Goal: Information Seeking & Learning: Learn about a topic

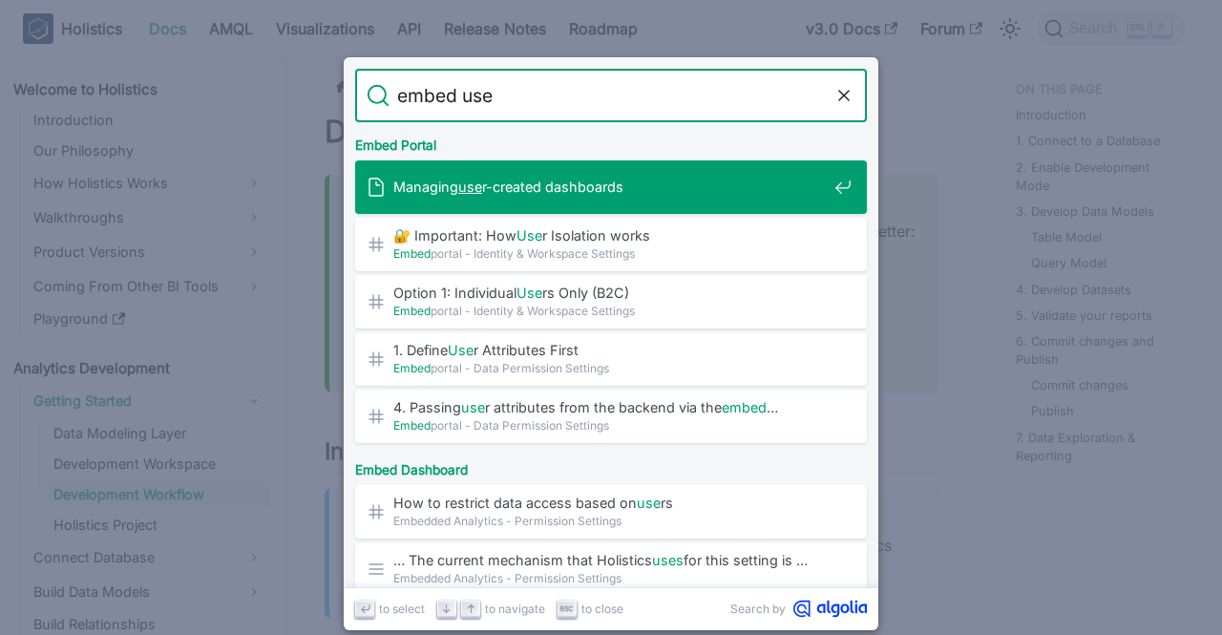
type input "embed user"
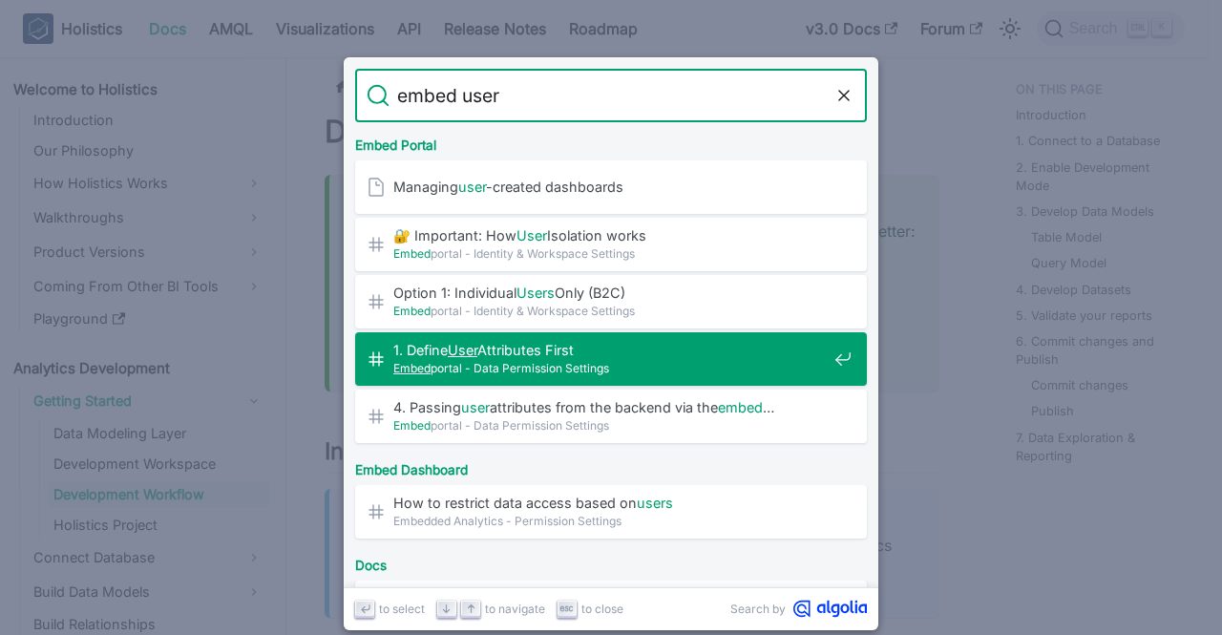
click at [720, 348] on span "1. Define User Attributes First​" at bounding box center [609, 350] width 433 height 18
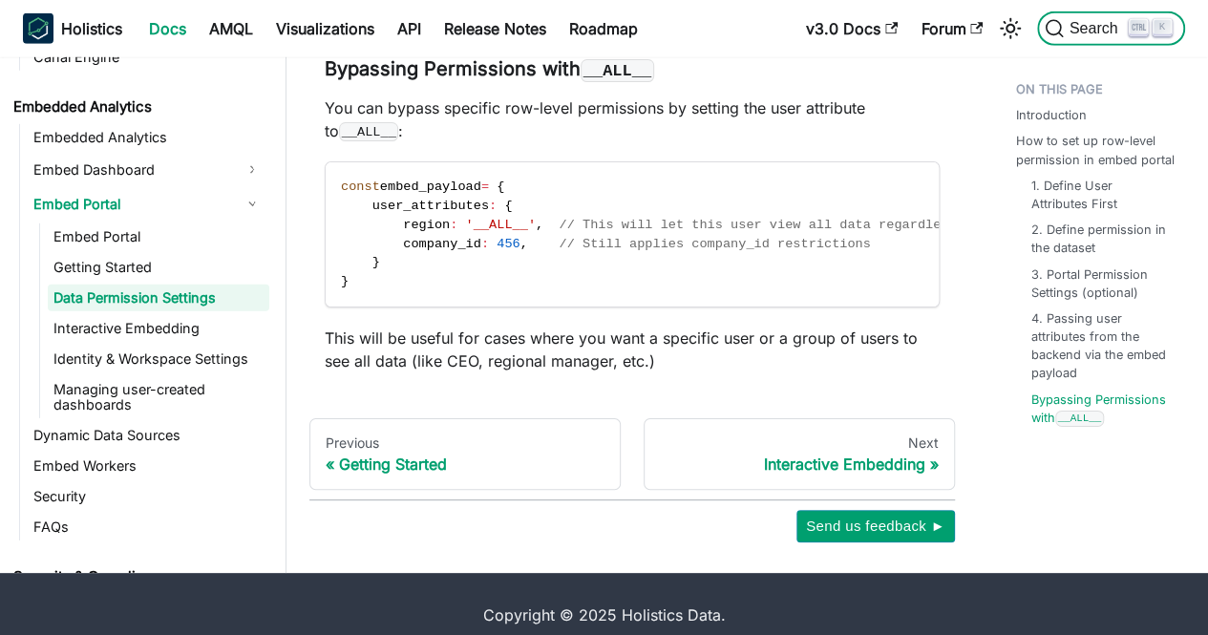
scroll to position [2070, 0]
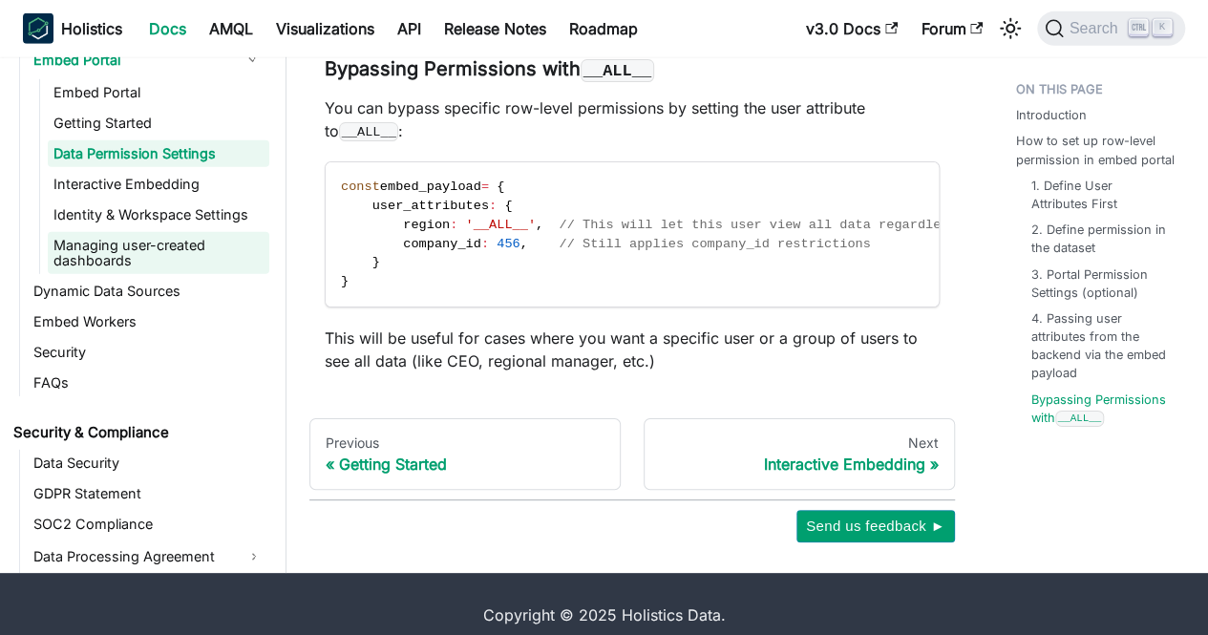
click at [214, 273] on link "Managing user-created dashboards" at bounding box center [159, 253] width 222 height 42
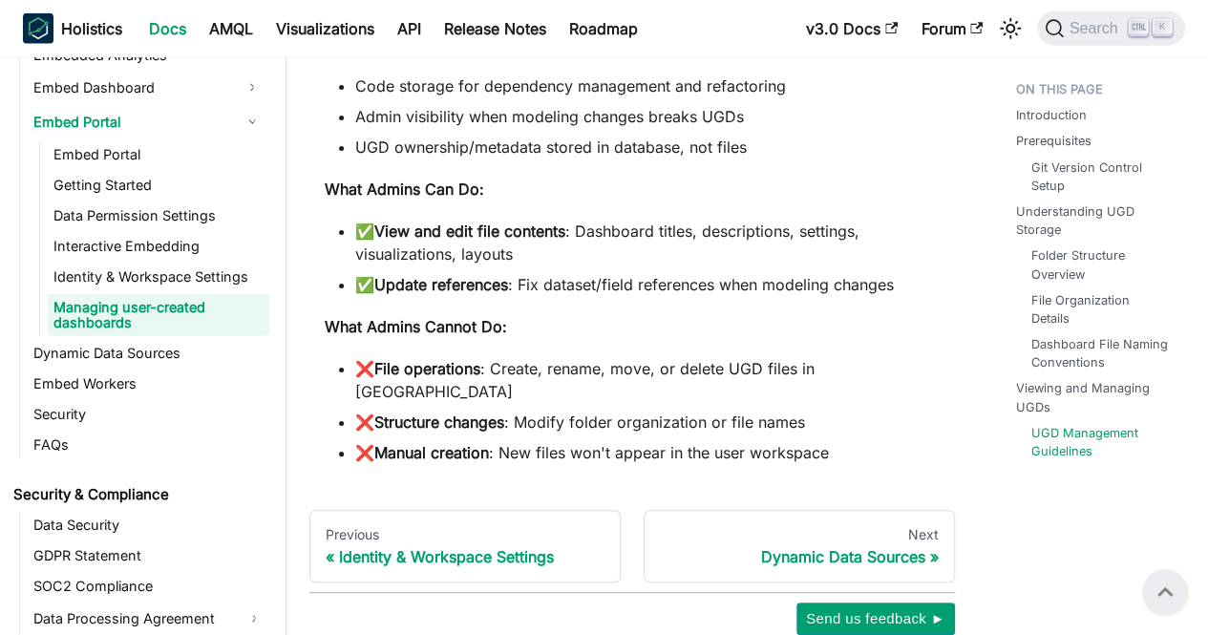
scroll to position [2258, 0]
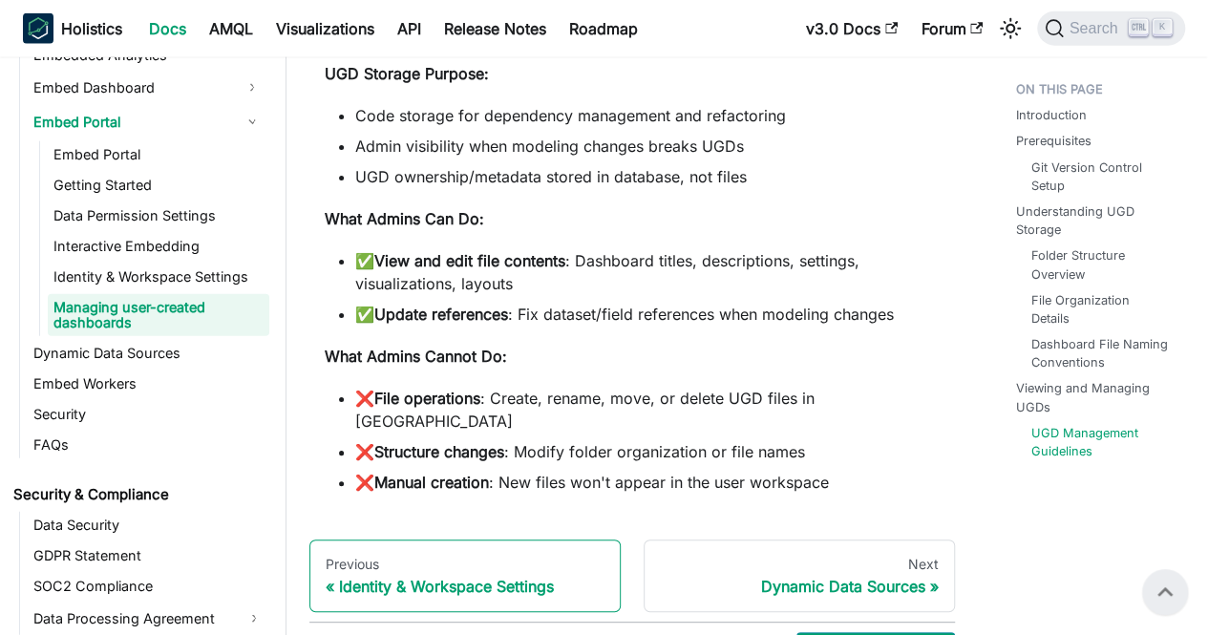
click at [484, 577] on div "Identity & Workspace Settings" at bounding box center [465, 586] width 279 height 19
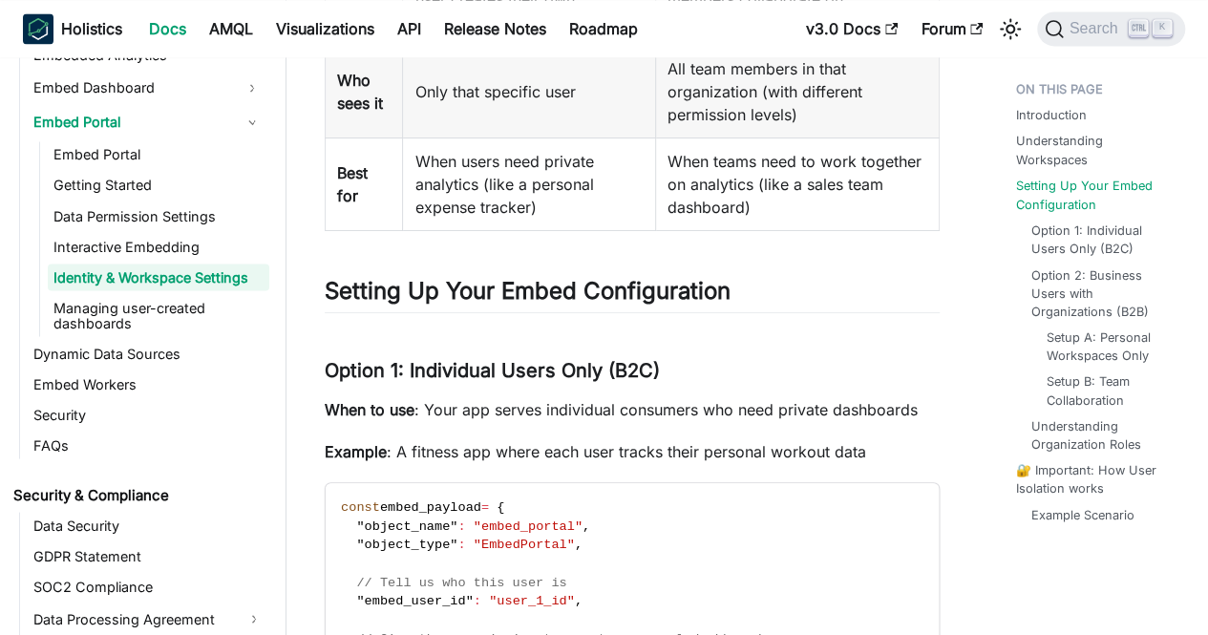
scroll to position [1814, 0]
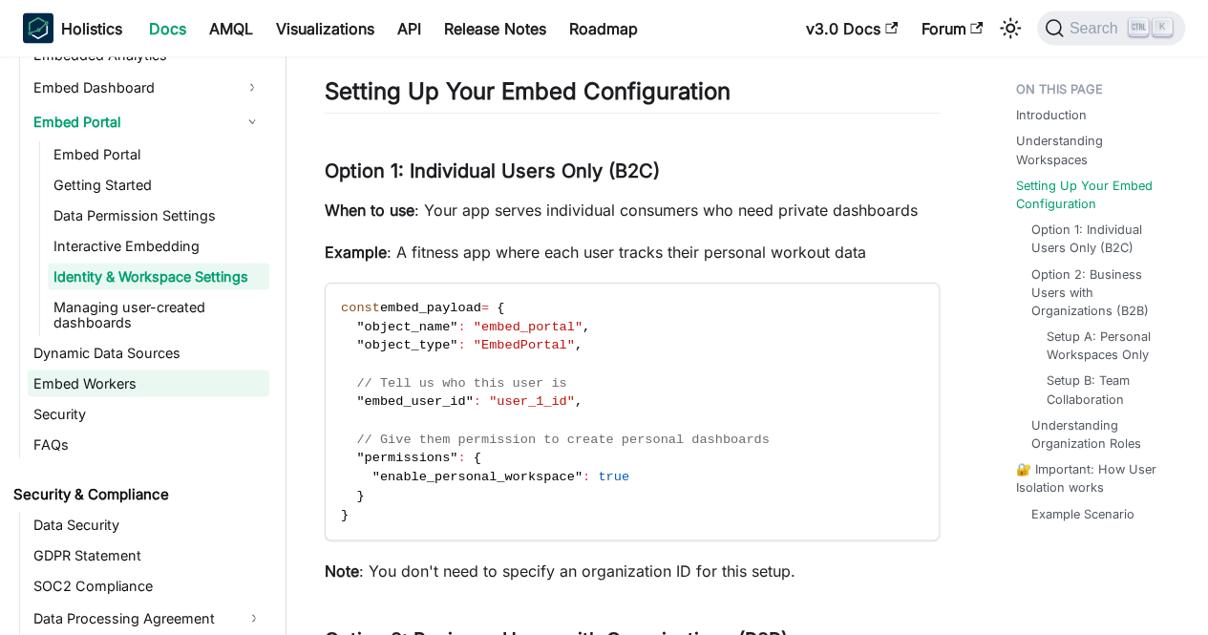
click at [140, 391] on link "Embed Workers" at bounding box center [149, 383] width 242 height 27
